Goal: Task Accomplishment & Management: Manage account settings

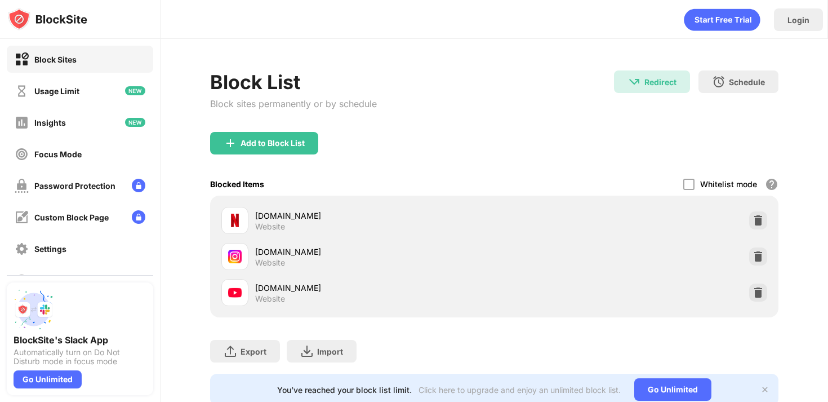
click at [759, 292] on img at bounding box center [758, 292] width 11 height 11
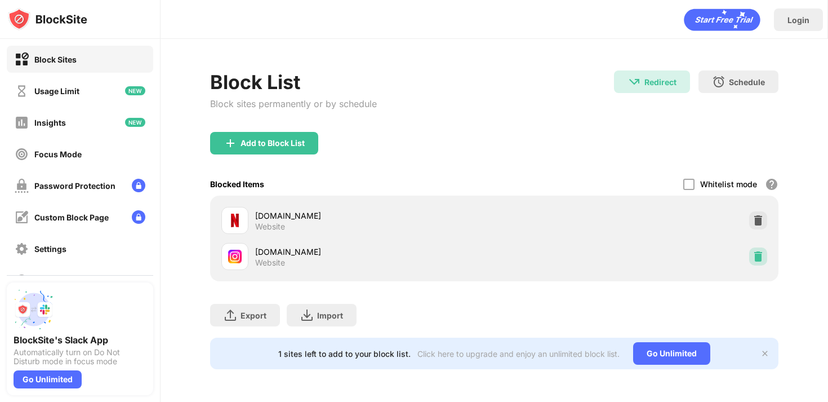
click at [754, 255] on img at bounding box center [758, 256] width 11 height 11
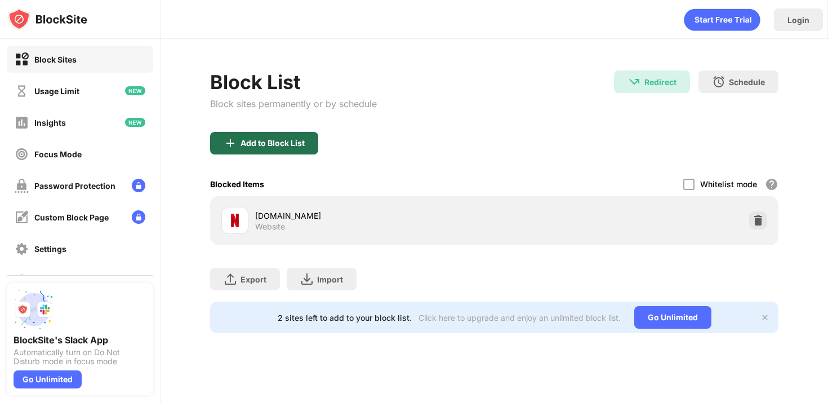
click at [297, 143] on div "Add to Block List" at bounding box center [273, 143] width 64 height 9
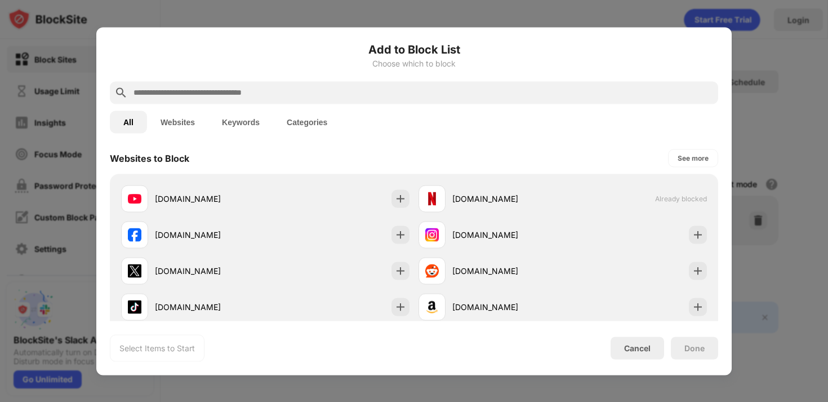
scroll to position [167, 0]
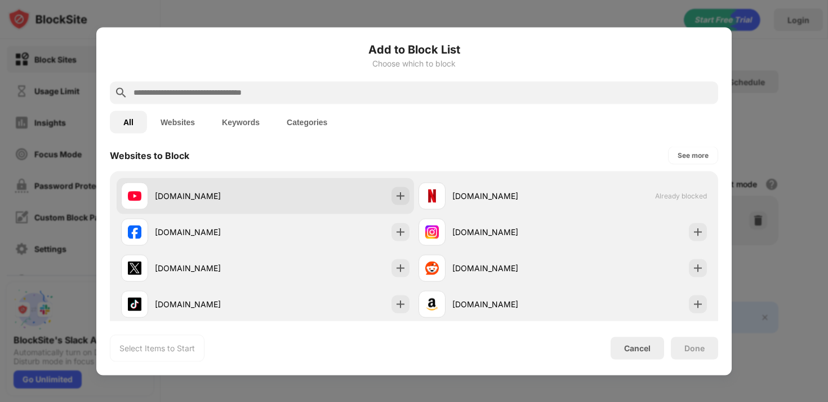
click at [403, 197] on img at bounding box center [400, 195] width 11 height 11
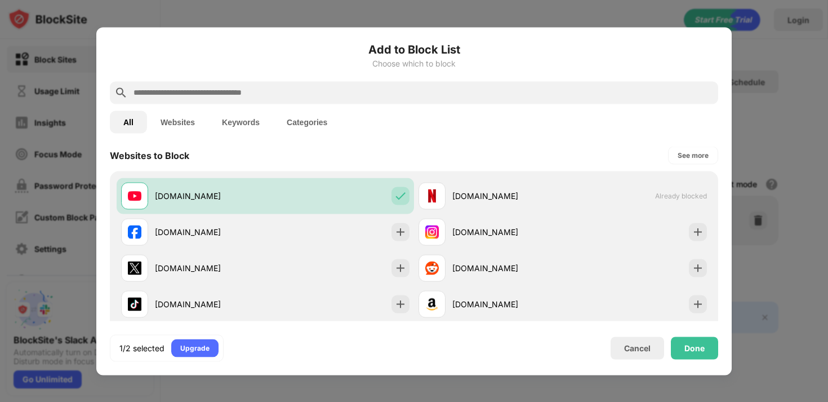
click at [461, 126] on div "All Websites Keywords Categories" at bounding box center [414, 122] width 608 height 36
click at [638, 344] on div "Cancel" at bounding box center [637, 348] width 26 height 10
click at [650, 354] on div "Cancel" at bounding box center [638, 347] width 54 height 23
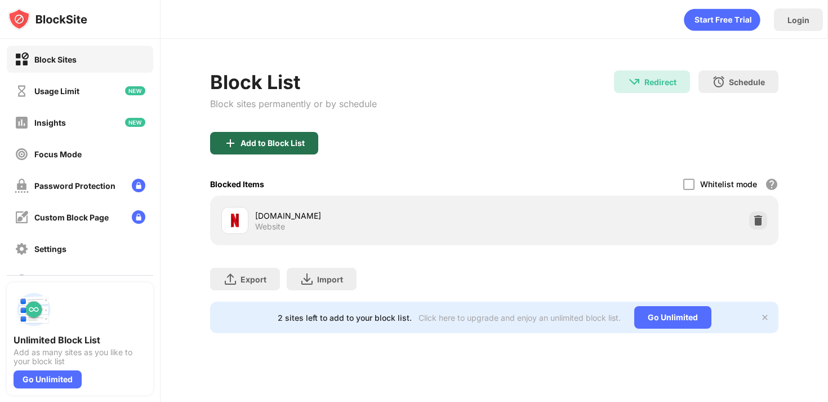
click at [291, 148] on div "Add to Block List" at bounding box center [264, 143] width 108 height 23
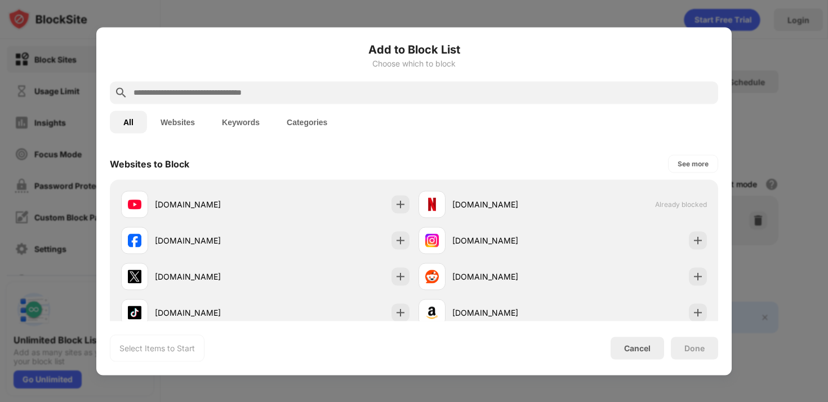
scroll to position [159, 0]
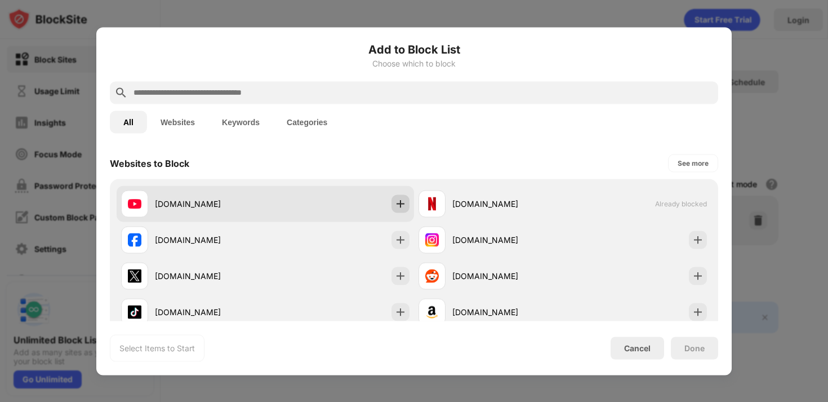
click at [406, 210] on div at bounding box center [401, 203] width 18 height 18
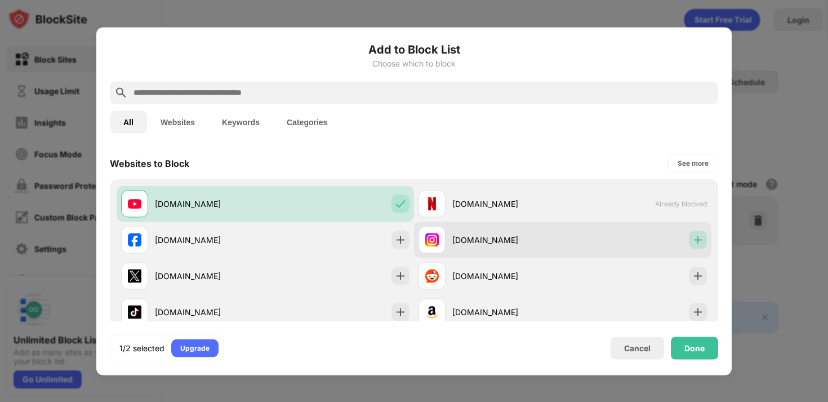
click at [695, 235] on img at bounding box center [697, 239] width 11 height 11
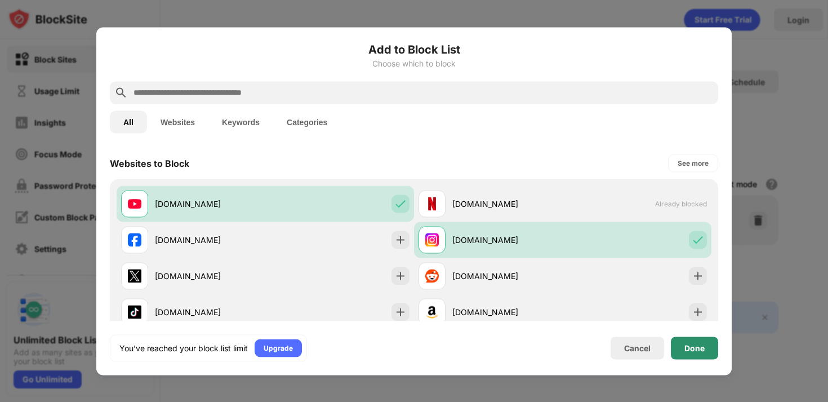
click at [689, 346] on div "Done" at bounding box center [694, 347] width 20 height 9
